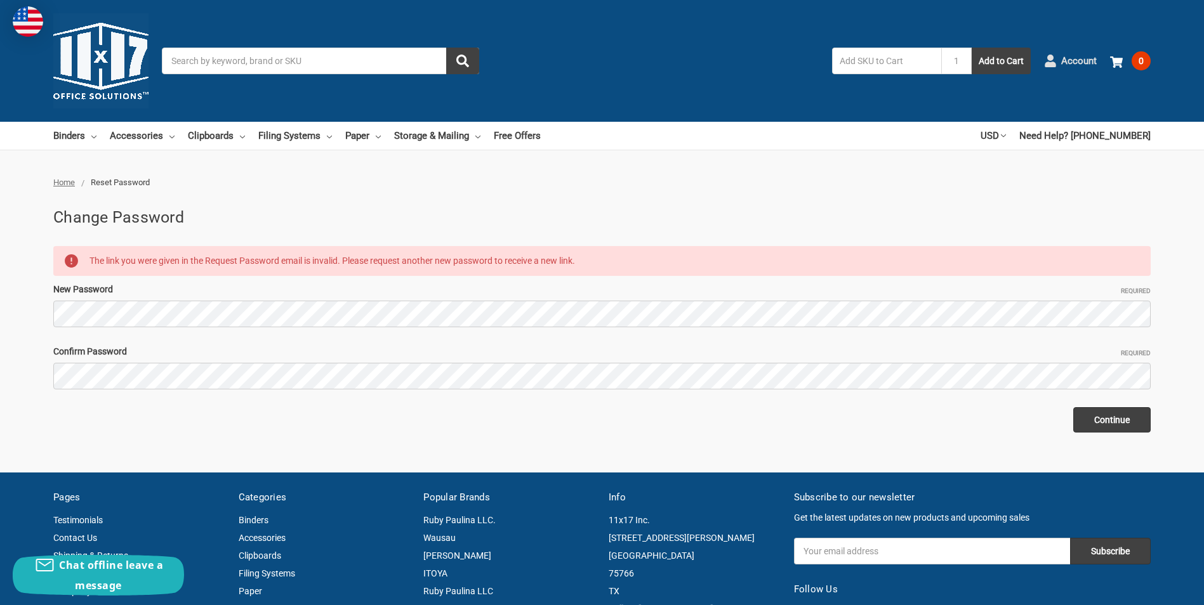
click at [1066, 57] on span "Account" at bounding box center [1079, 61] width 36 height 15
click at [1086, 62] on span "Account" at bounding box center [1079, 61] width 36 height 15
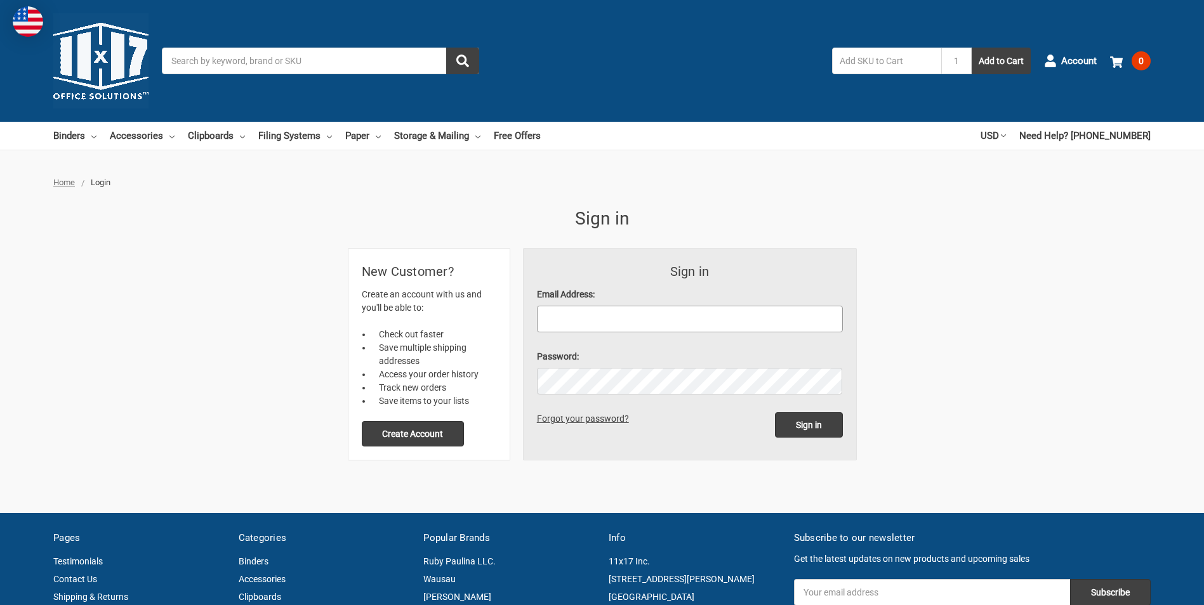
drag, startPoint x: 628, startPoint y: 323, endPoint x: 511, endPoint y: 309, distance: 117.6
click at [628, 323] on input "Email Address:" at bounding box center [690, 319] width 306 height 27
type input "roger.goodwin@cnh.com"
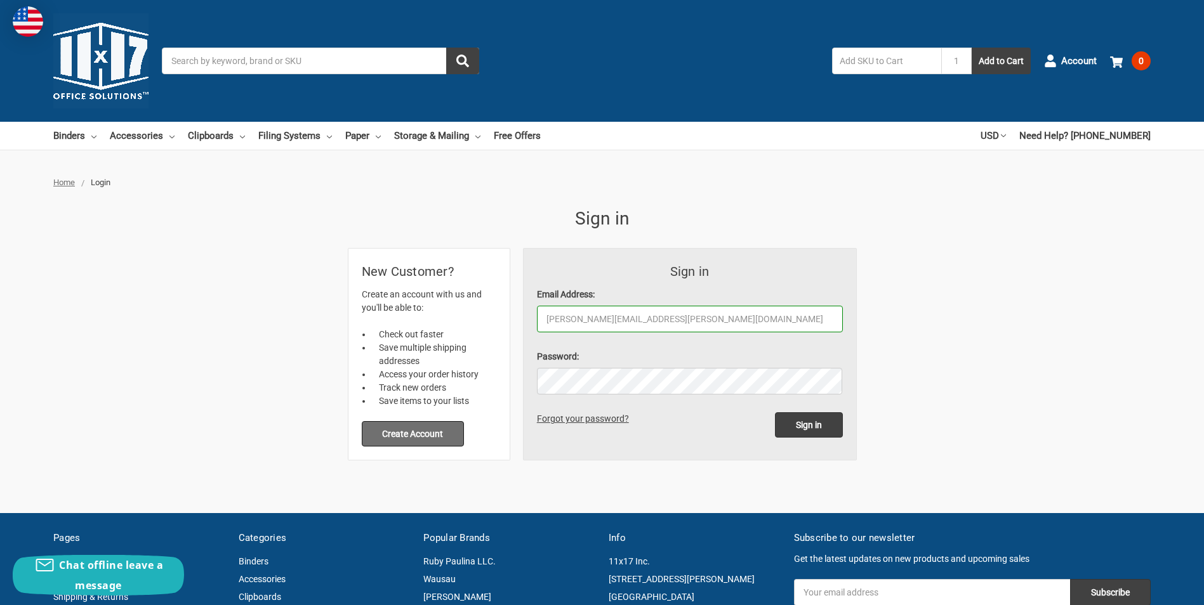
click at [423, 433] on button "Create Account" at bounding box center [413, 433] width 103 height 25
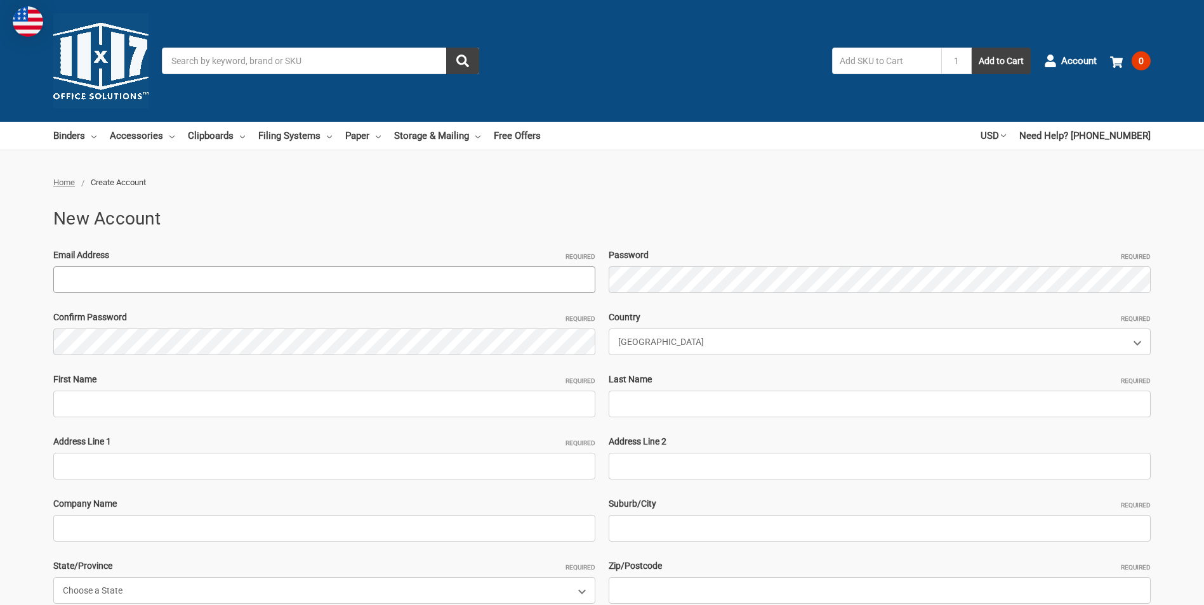
click at [257, 280] on input "Email Address Required" at bounding box center [324, 280] width 542 height 27
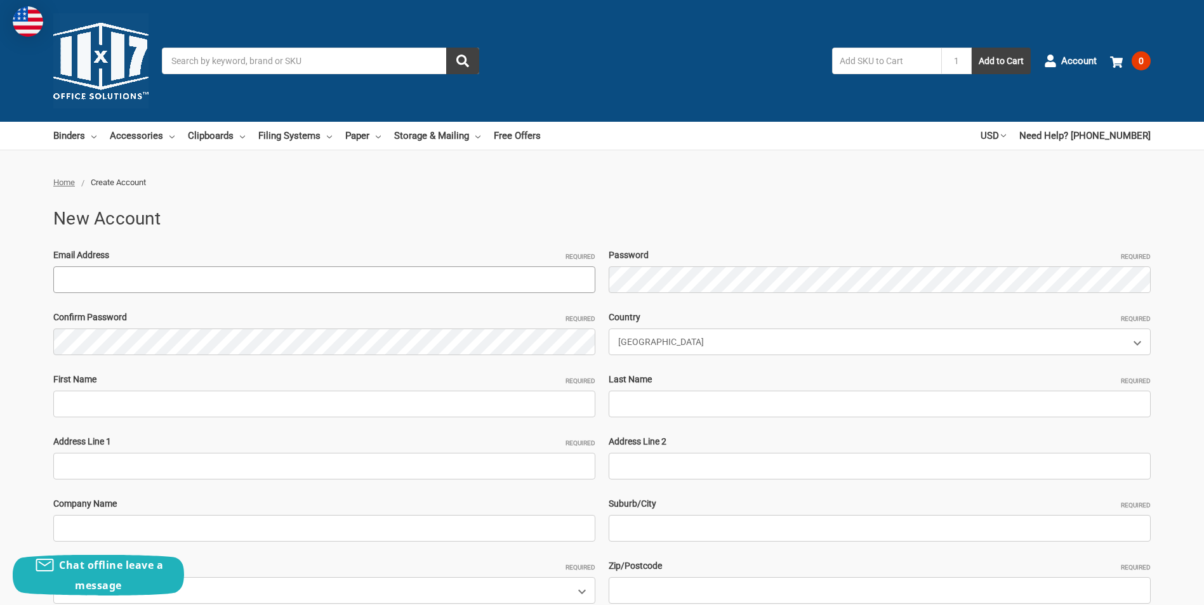
type input "Roger.Goodwin@cnh.com"
type input "[STREET_ADDRESS]"
type input "56215"
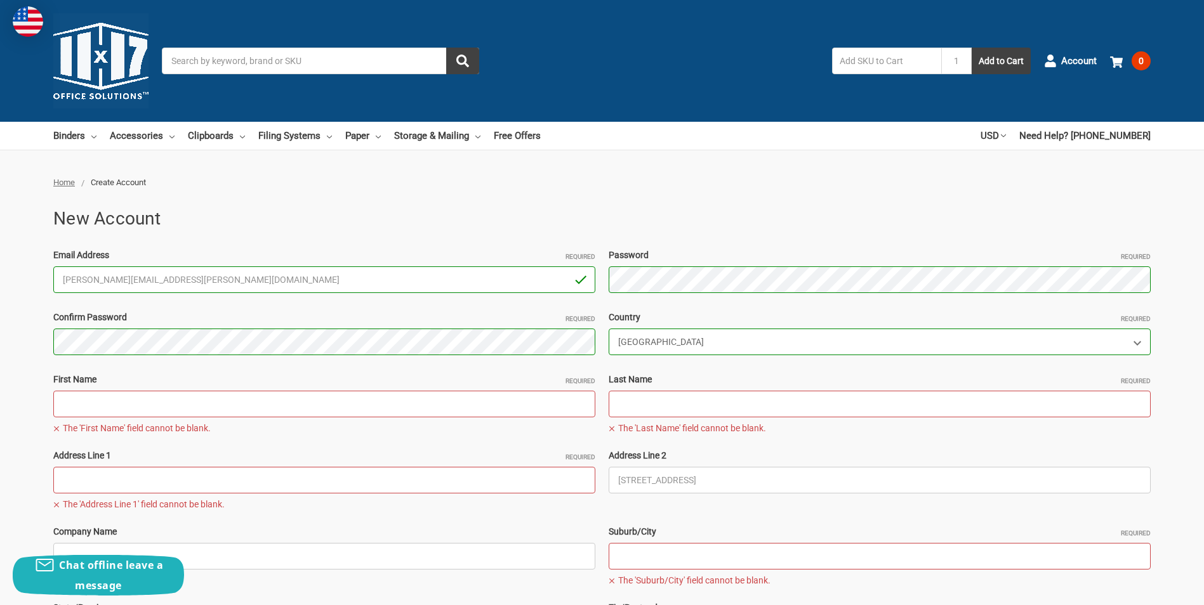
click at [223, 402] on input "First Name Required" at bounding box center [324, 404] width 542 height 27
type input "[PERSON_NAME]"
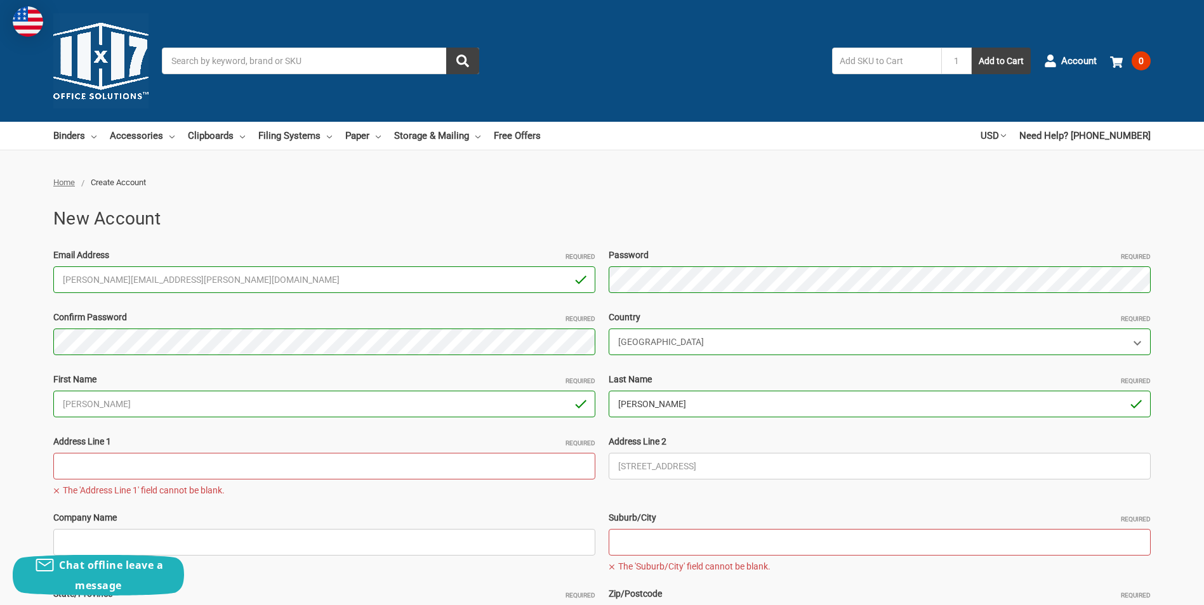
type input "[PERSON_NAME]"
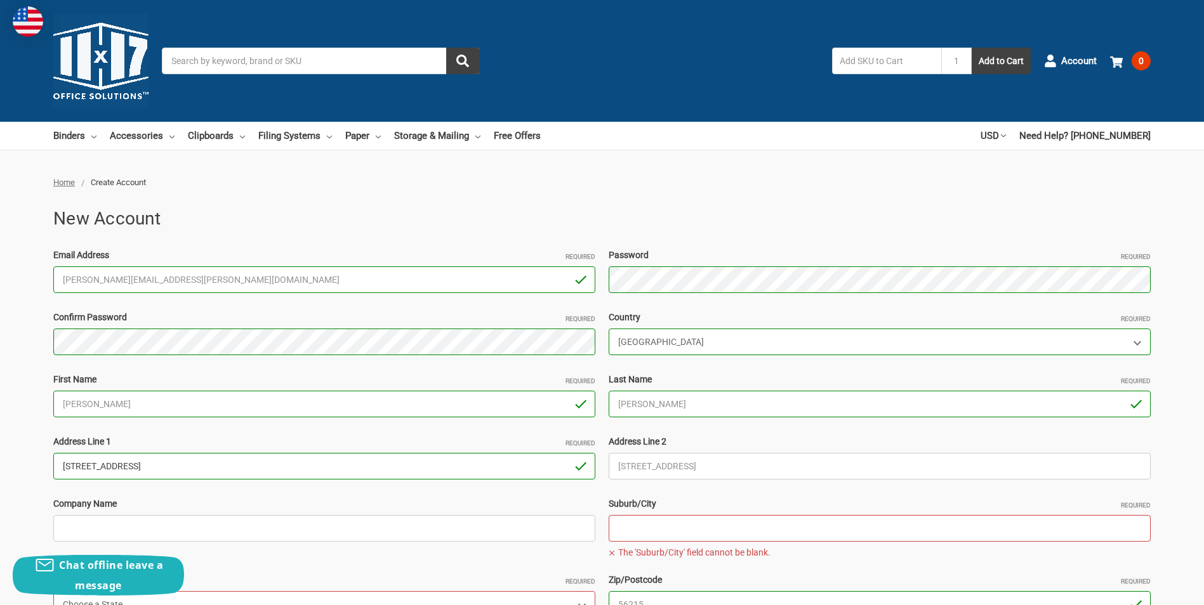
type input "[STREET_ADDRESS]"
type input "CNH Industrial"
type input "[PERSON_NAME]"
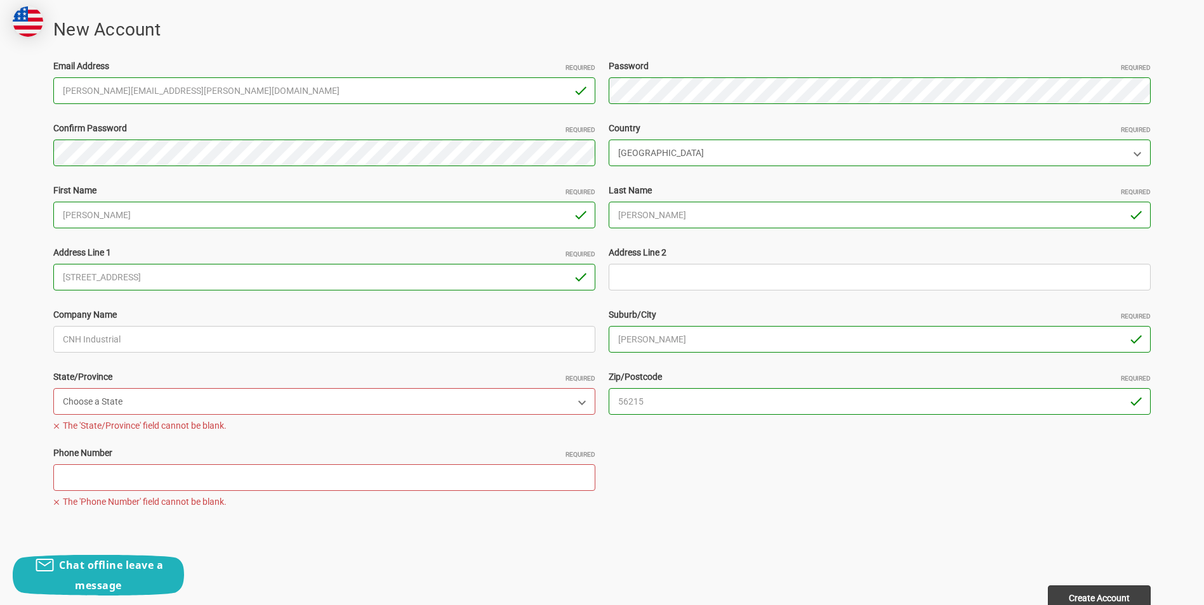
scroll to position [190, 0]
click at [330, 400] on select "Choose a State Alabama Alaska American Samoa Arizona Arkansas Armed Forces Afri…" at bounding box center [324, 400] width 542 height 27
select select "Minnesota"
click at [53, 387] on select "Choose a State Alabama Alaska American Samoa Arizona Arkansas Armed Forces Afri…" at bounding box center [324, 400] width 542 height 27
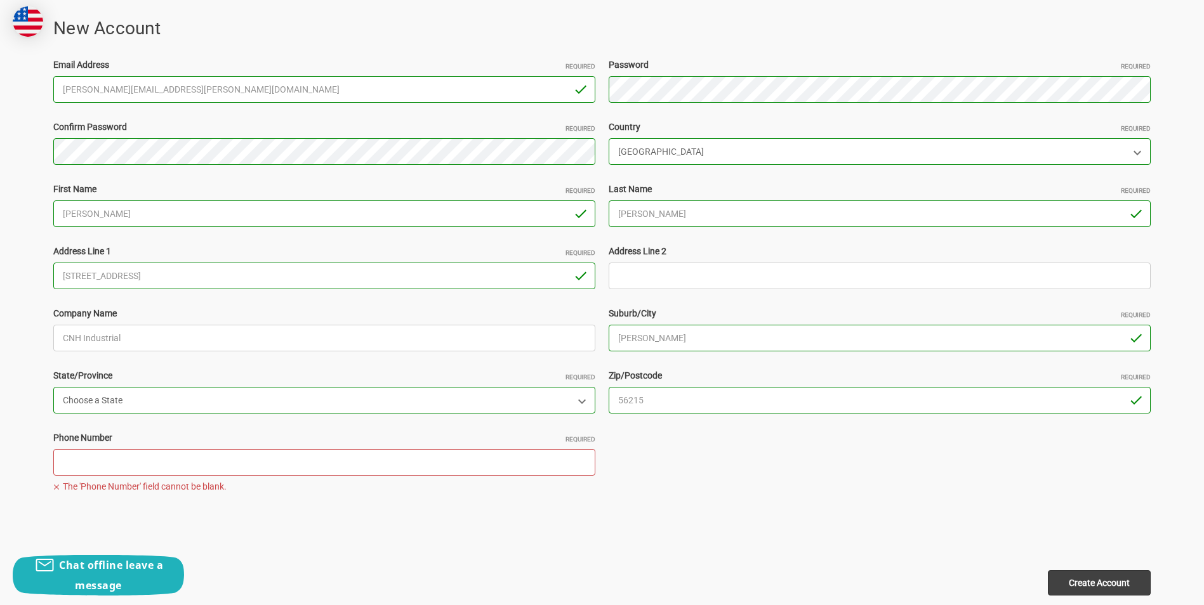
click at [437, 460] on input "Phone Number Required" at bounding box center [324, 462] width 542 height 27
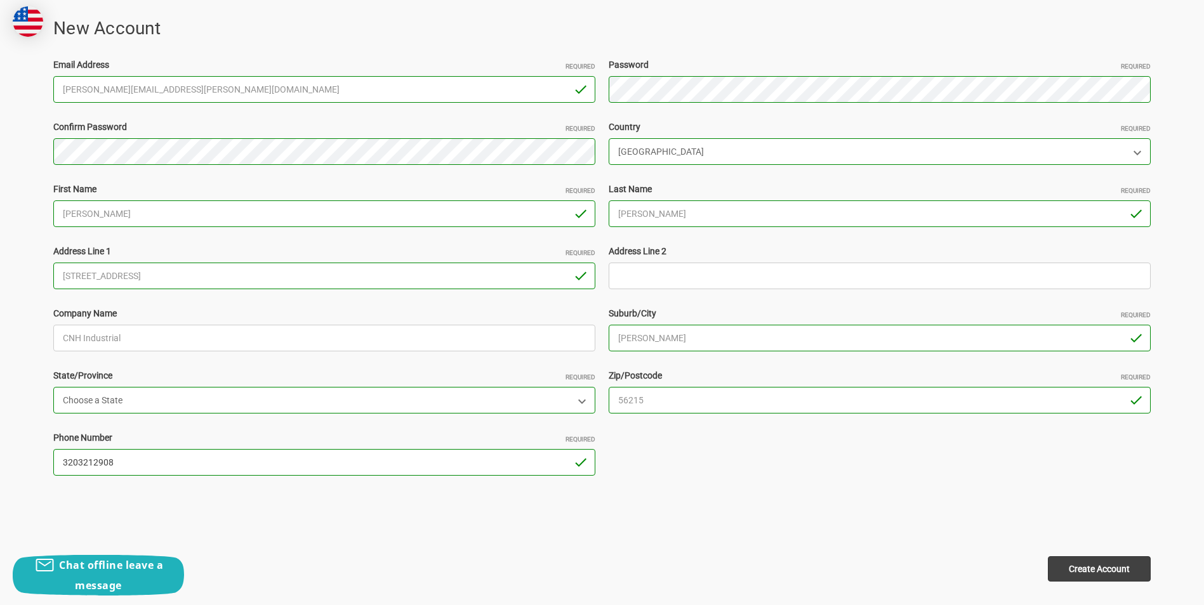
type input "3203212908"
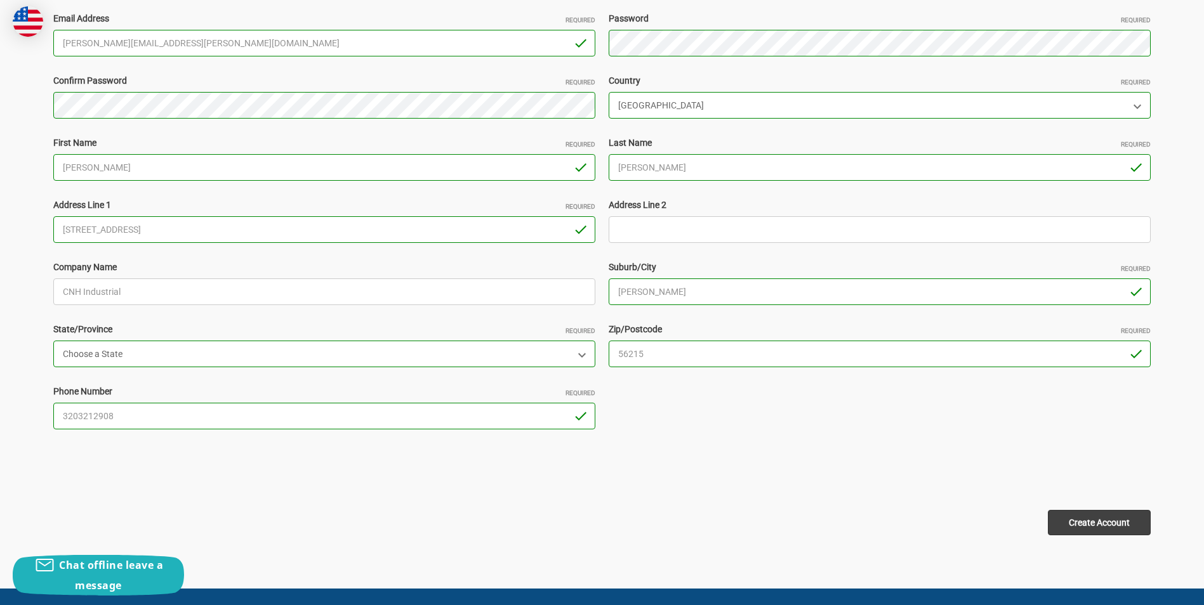
scroll to position [317, 0]
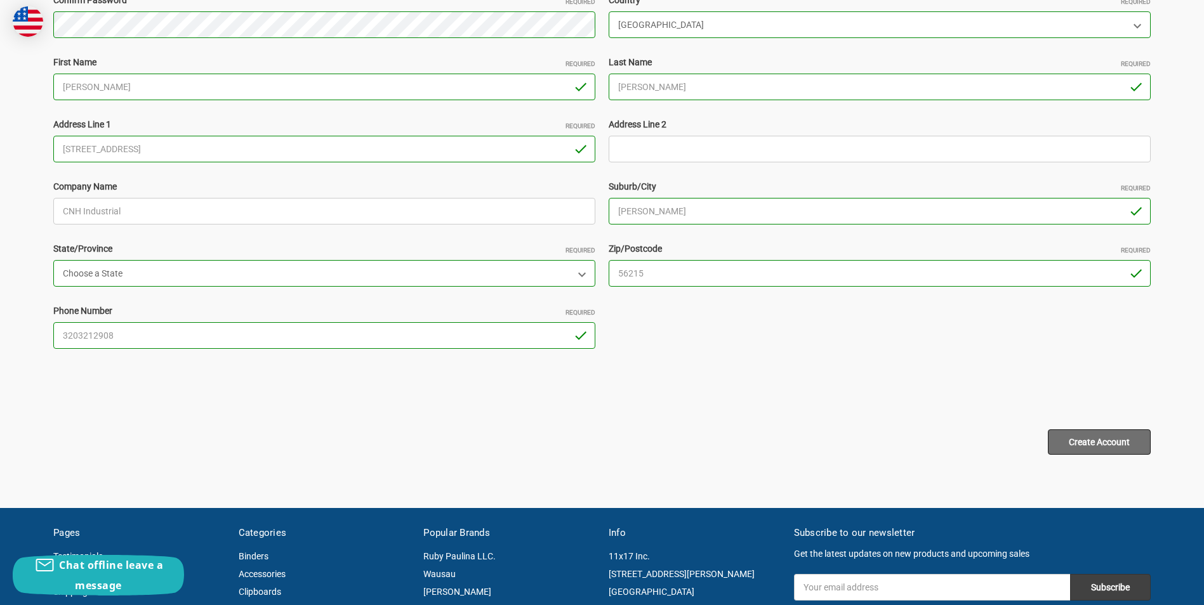
click at [1099, 439] on input "Create Account" at bounding box center [1099, 442] width 103 height 25
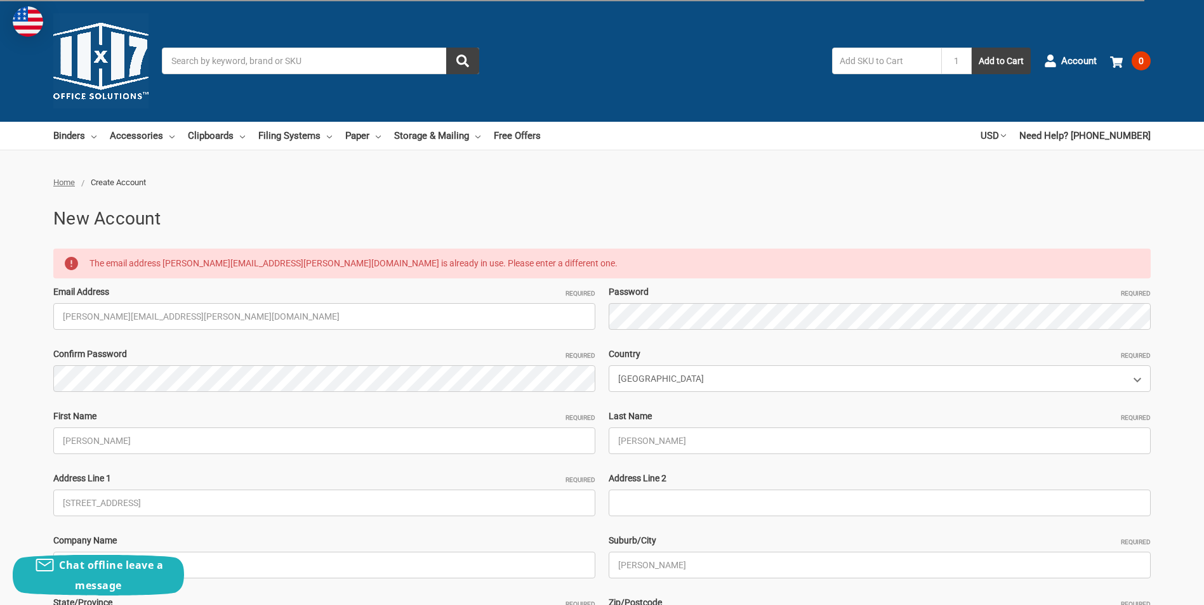
click at [58, 182] on span "Home" at bounding box center [64, 183] width 22 height 10
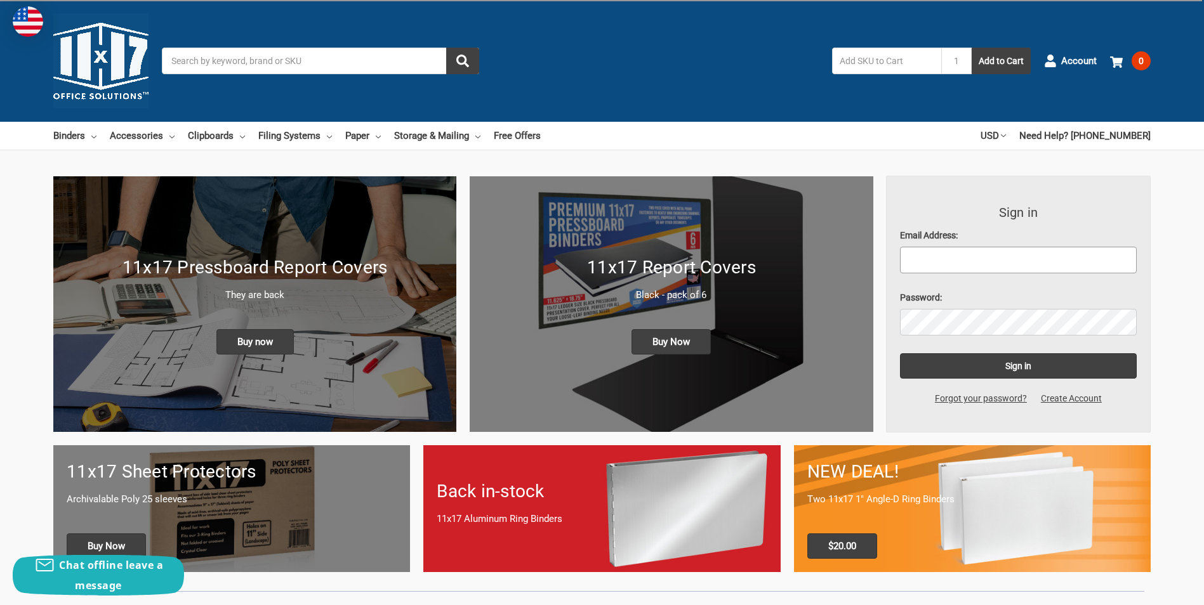
click at [952, 254] on input "Email Address:" at bounding box center [1018, 260] width 237 height 27
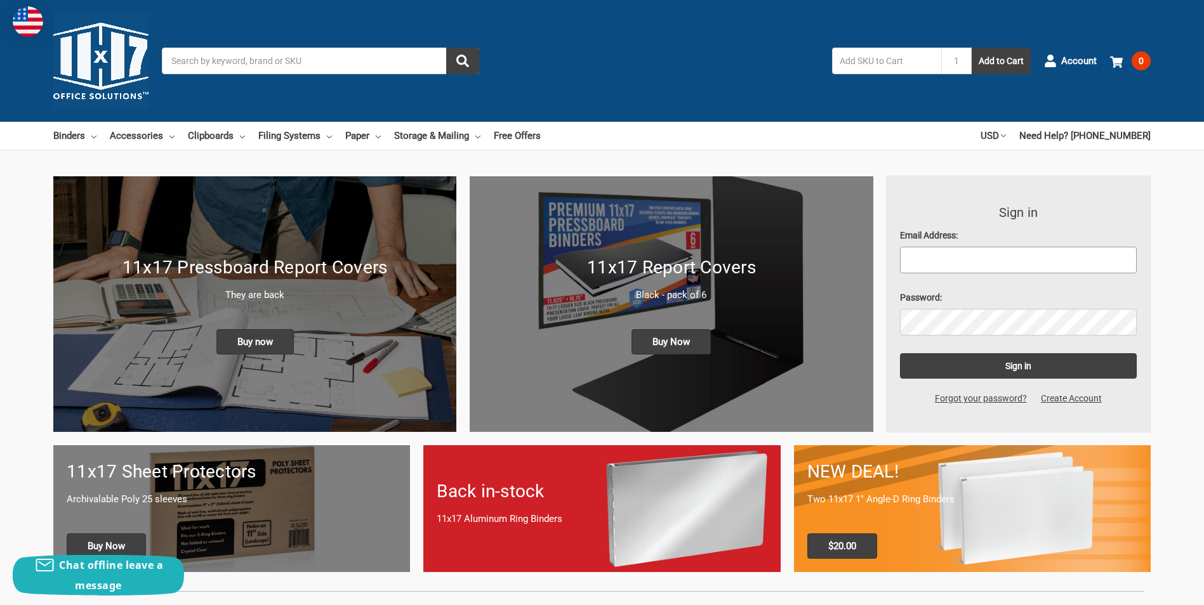
type input "roger.goodwin@cnh.com"
click at [987, 359] on input "Sign in" at bounding box center [1018, 365] width 237 height 25
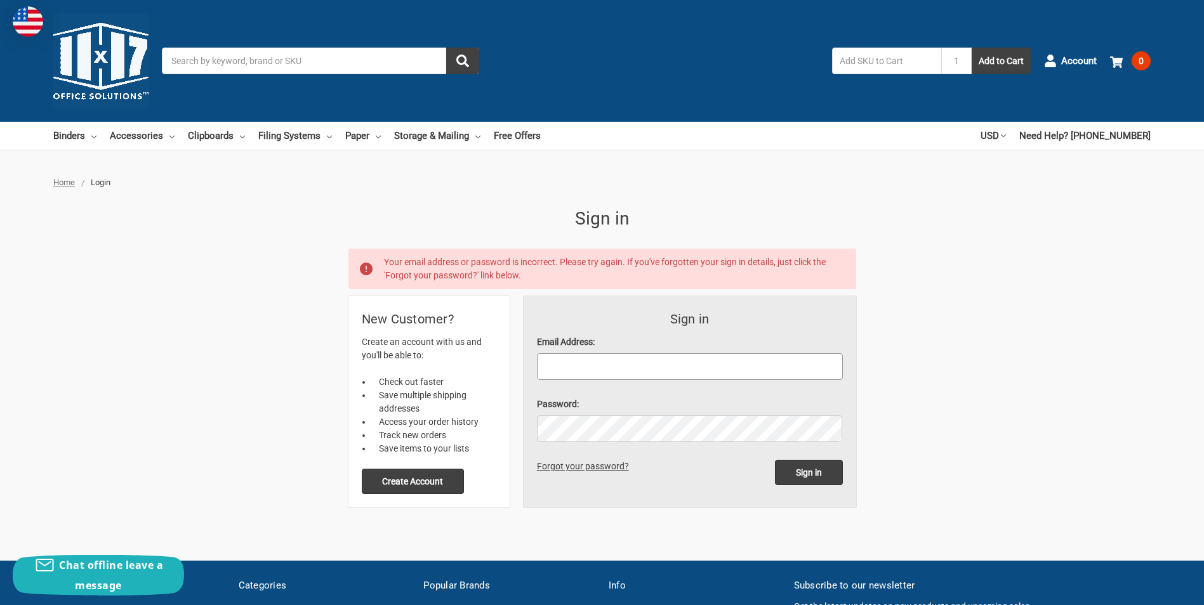
click at [630, 365] on input "Email Address:" at bounding box center [690, 366] width 306 height 27
type input "[PERSON_NAME][EMAIL_ADDRESS][PERSON_NAME][DOMAIN_NAME]"
click at [579, 466] on link "Forgot your password?" at bounding box center [585, 466] width 96 height 10
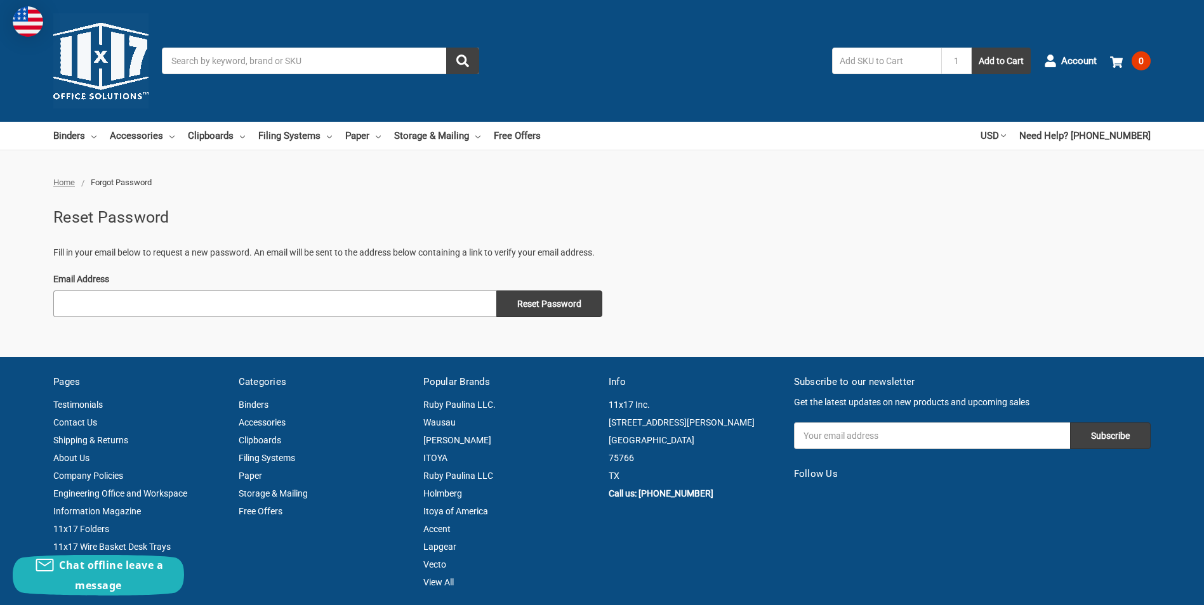
click at [213, 303] on input "Email Address" at bounding box center [274, 304] width 443 height 27
type input "roger.goodwin@cnh.com"
drag, startPoint x: 531, startPoint y: 307, endPoint x: 601, endPoint y: 289, distance: 72.6
click at [532, 307] on input "Reset Password" at bounding box center [549, 304] width 106 height 27
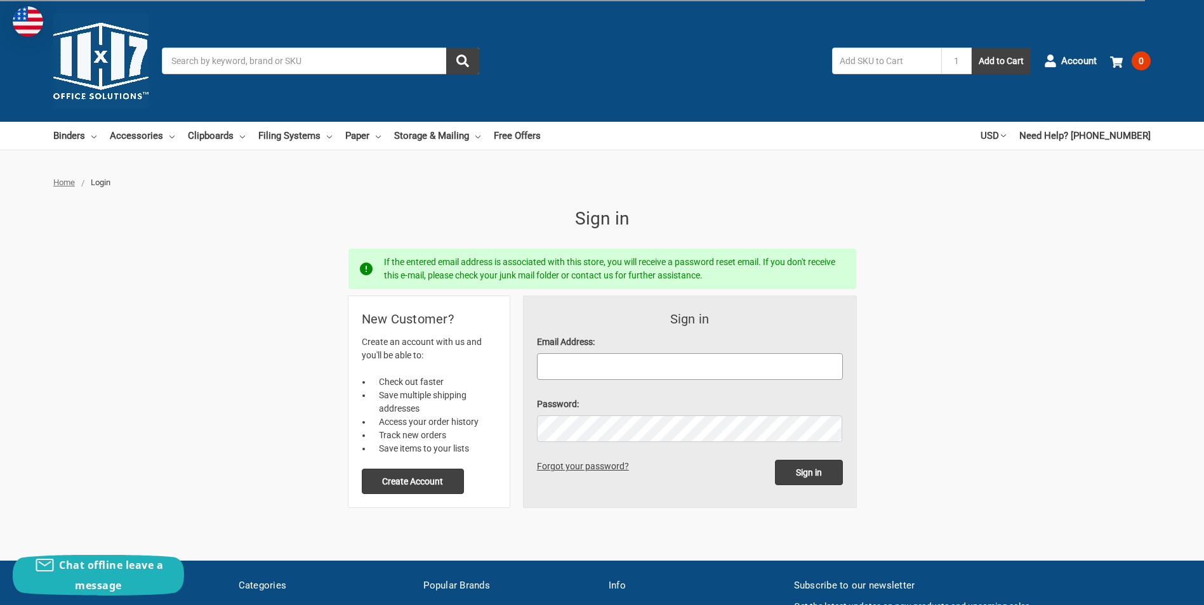
click at [598, 367] on input "Email Address:" at bounding box center [690, 366] width 306 height 27
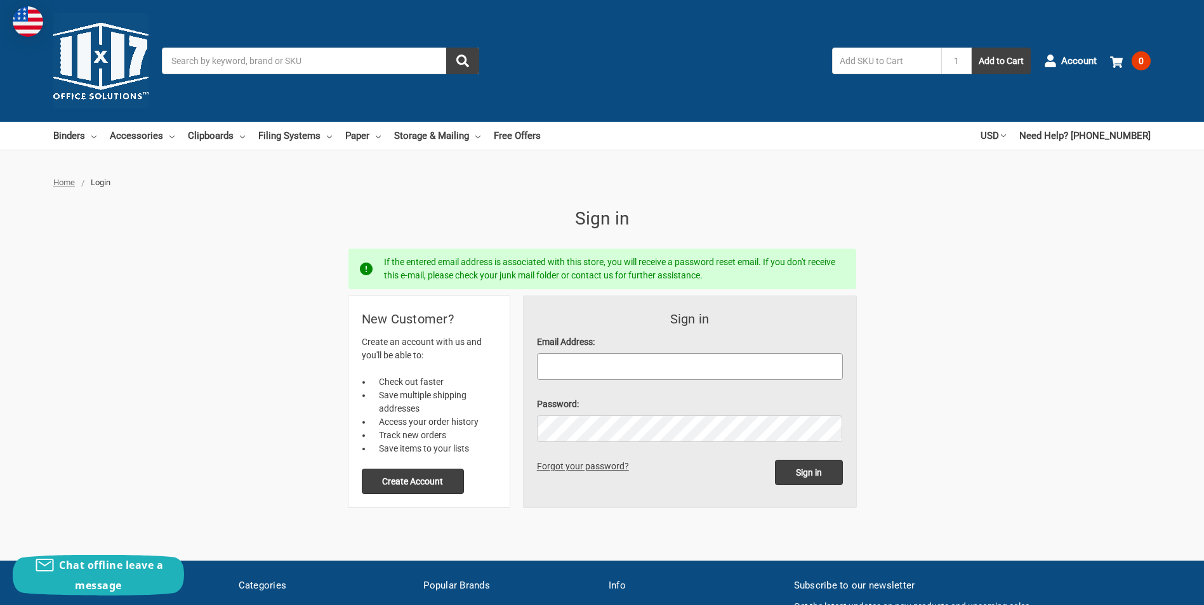
type input "[PERSON_NAME][EMAIL_ADDRESS][PERSON_NAME][DOMAIN_NAME]"
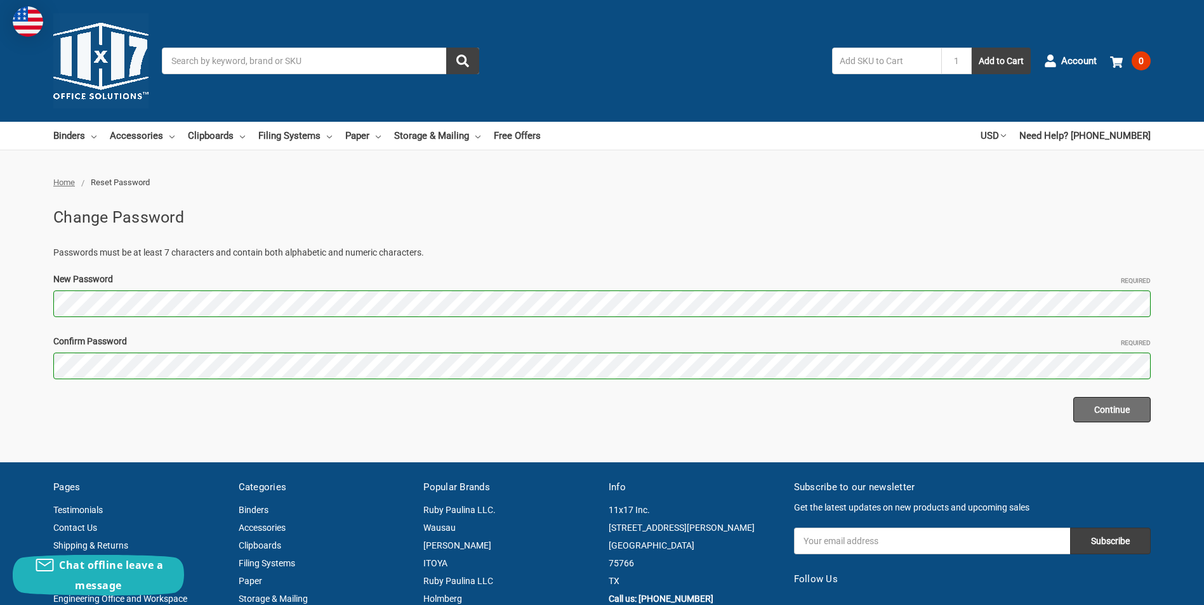
click at [1105, 409] on input "Continue" at bounding box center [1111, 409] width 77 height 25
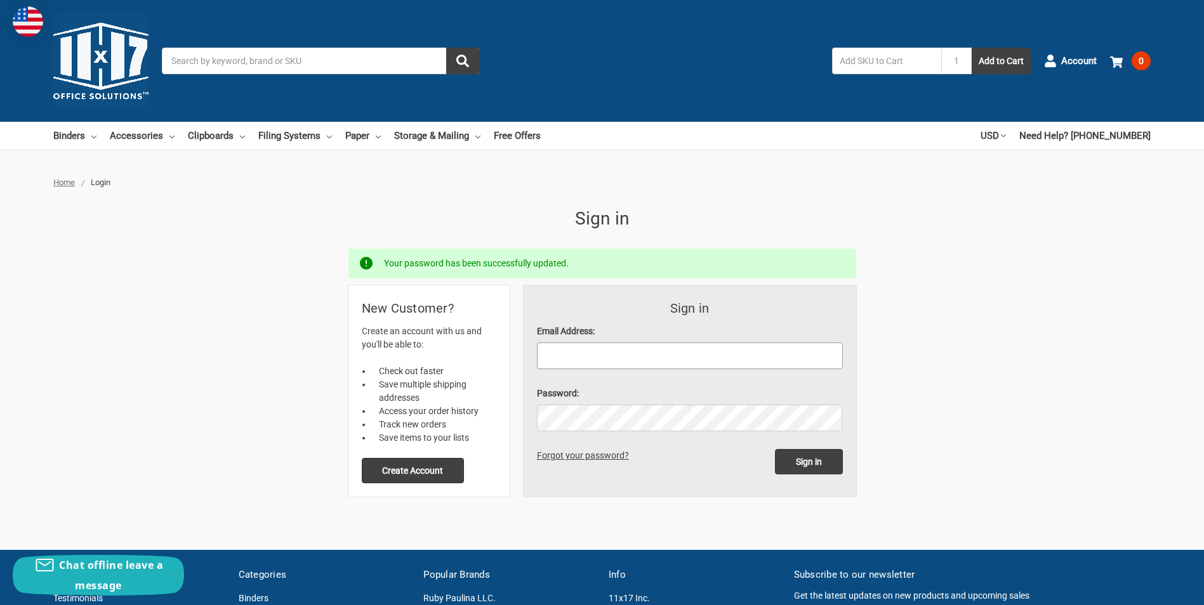
click at [570, 360] on input "Email Address:" at bounding box center [690, 356] width 306 height 27
type input "[PERSON_NAME][EMAIL_ADDRESS][PERSON_NAME][DOMAIN_NAME]"
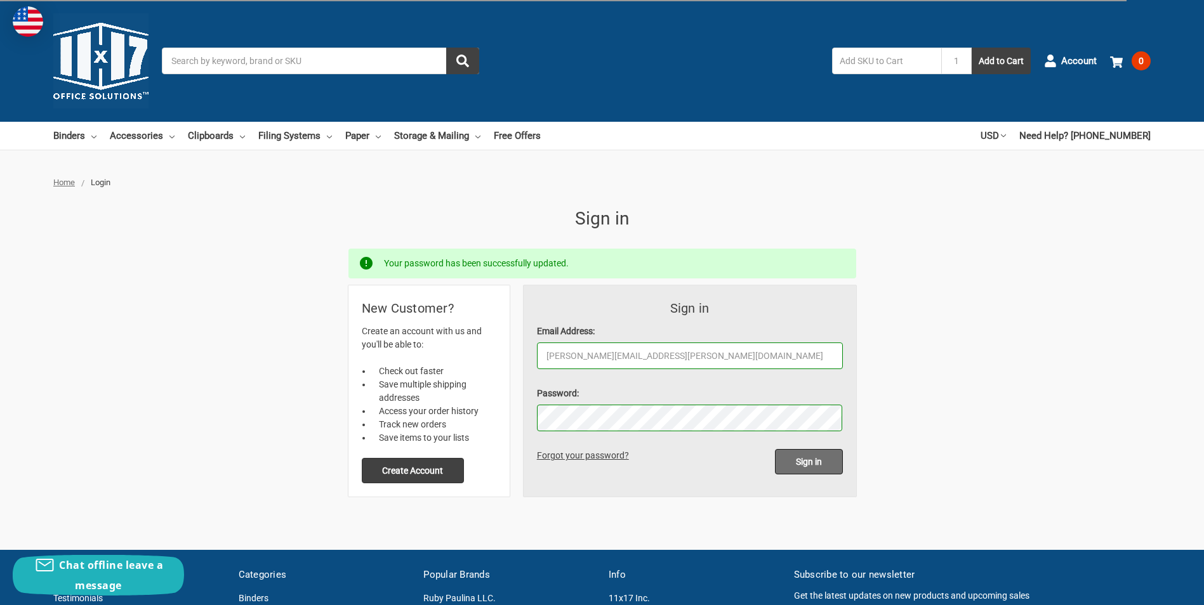
click at [813, 464] on input "Sign in" at bounding box center [809, 461] width 68 height 25
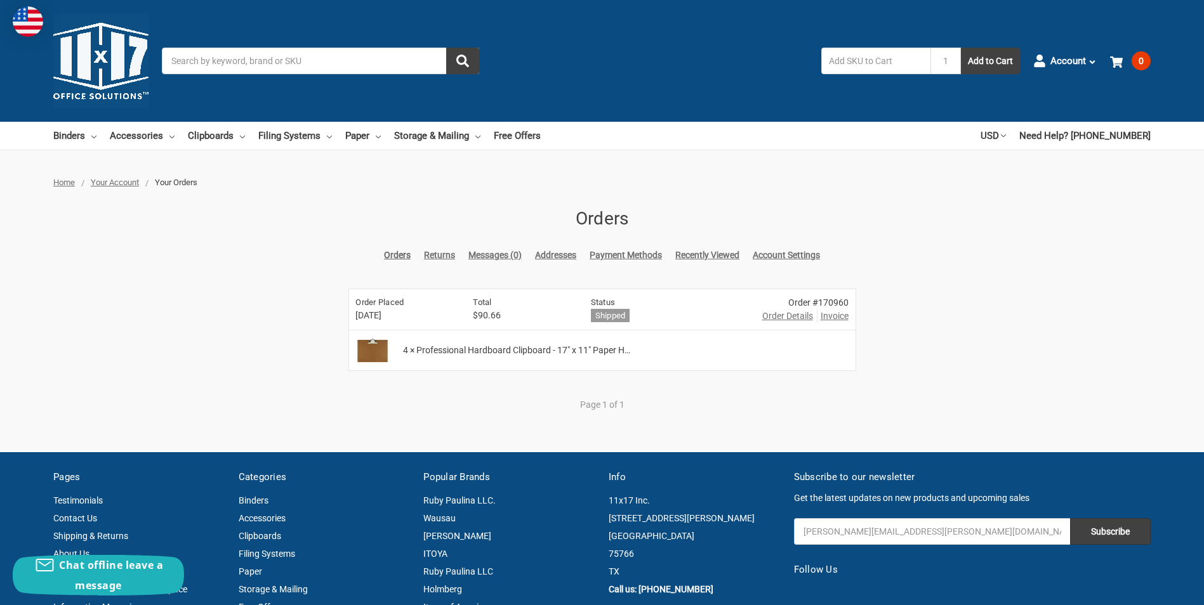
click at [835, 316] on span "Invoice" at bounding box center [835, 316] width 28 height 13
